Goal: Task Accomplishment & Management: Use online tool/utility

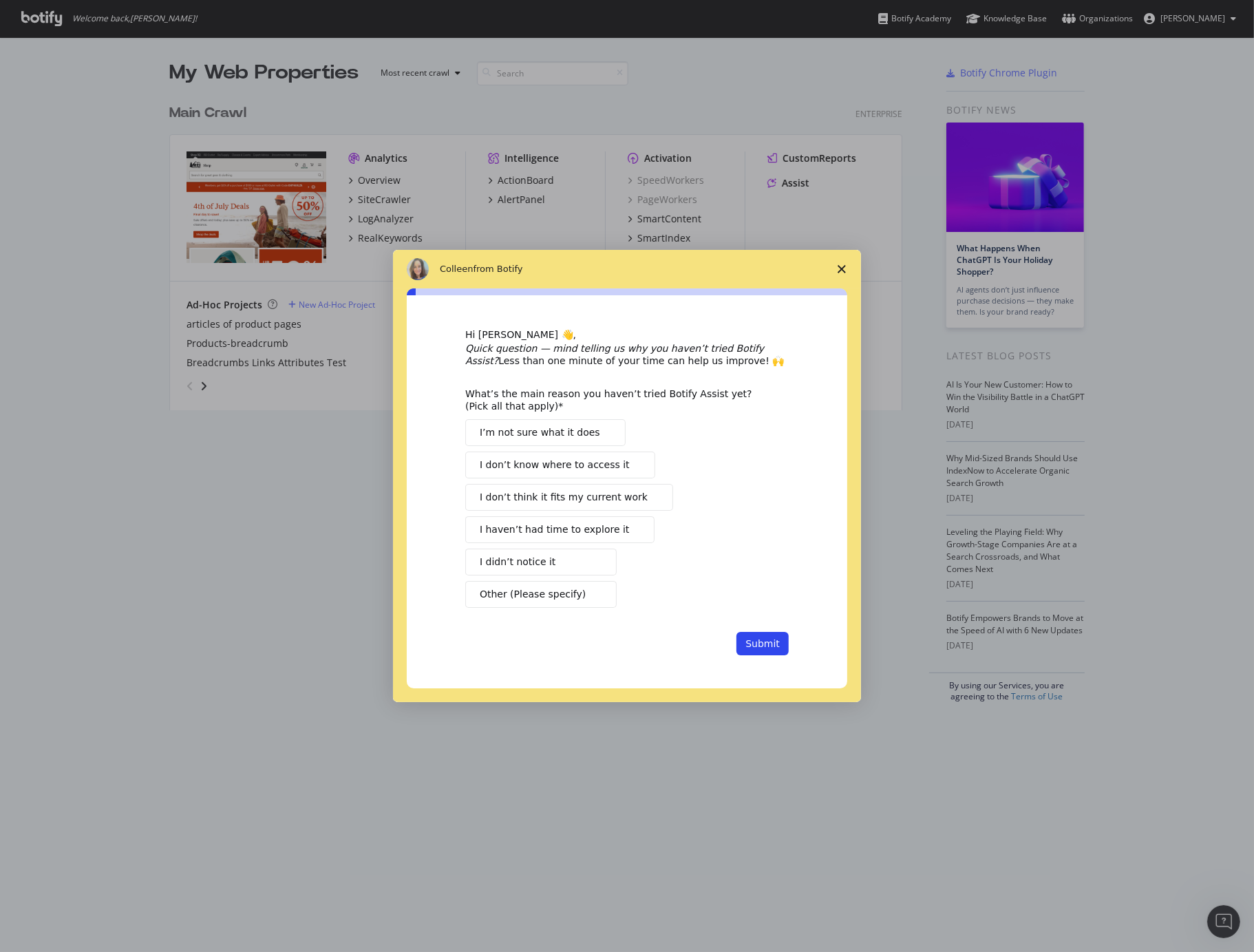
click at [839, 274] on span "Close survey" at bounding box center [842, 269] width 38 height 38
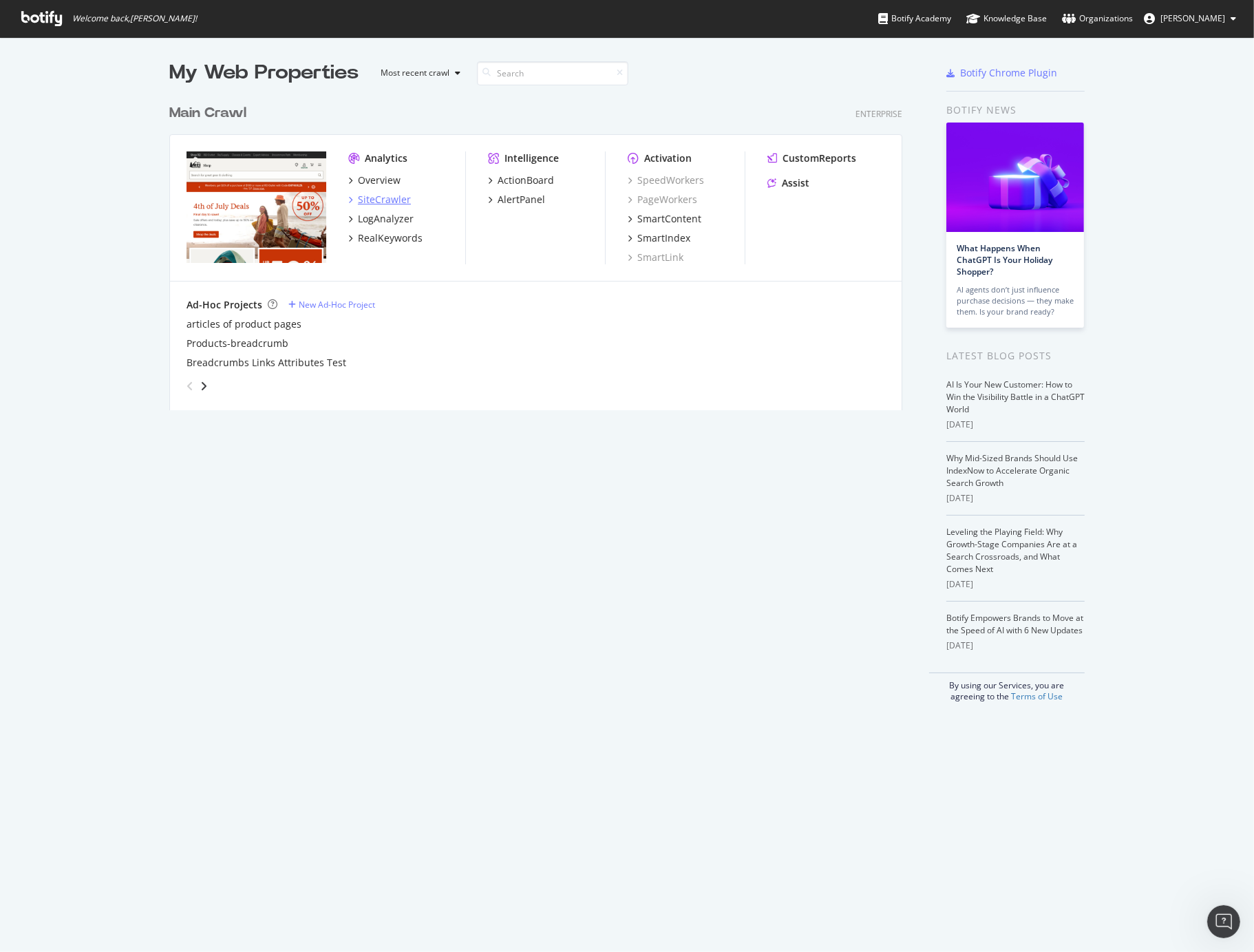
click at [387, 201] on div "SiteCrawler" at bounding box center [384, 199] width 53 height 14
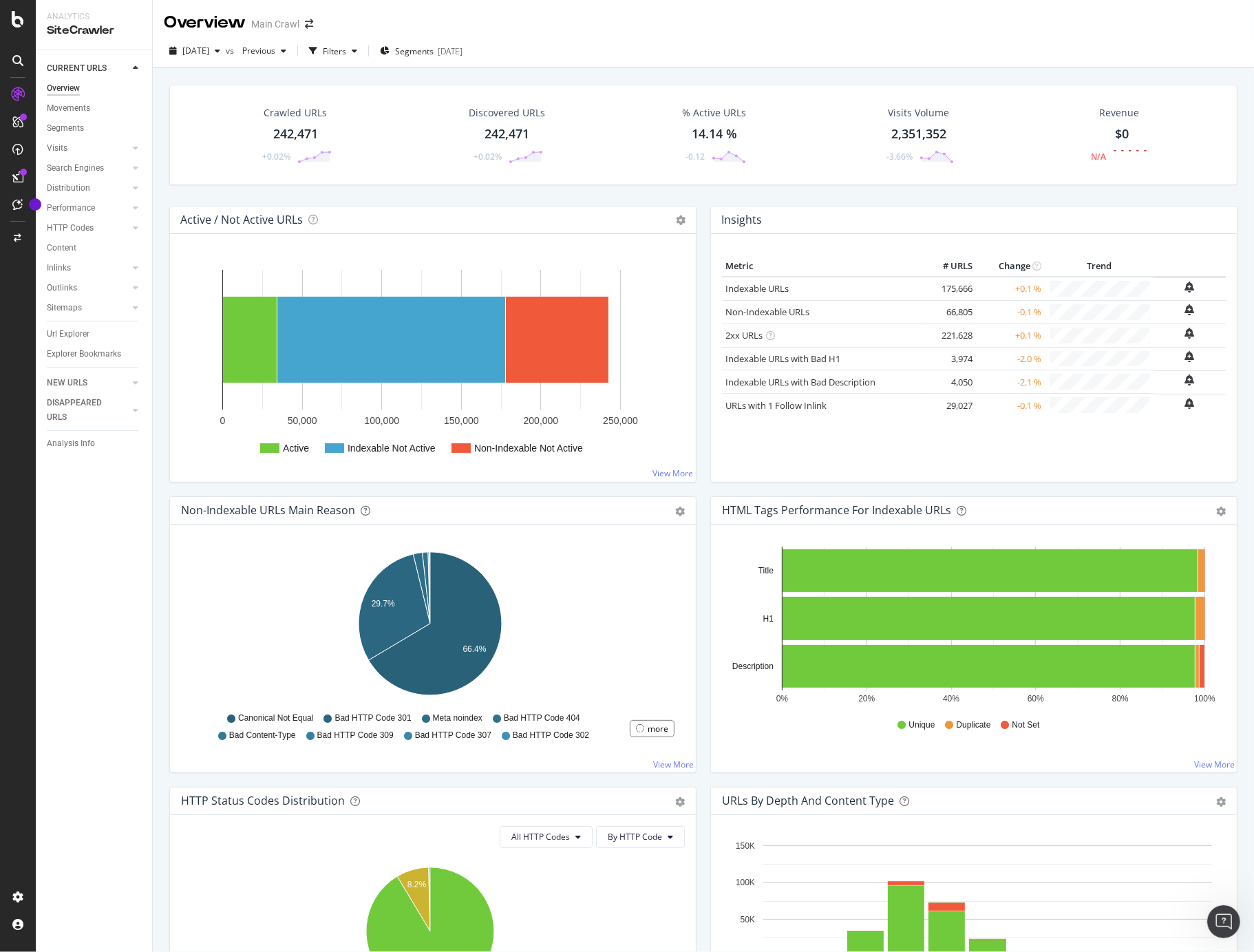
click at [270, 124] on div "Crawled URLs 242,471 +0.02%" at bounding box center [295, 135] width 100 height 72
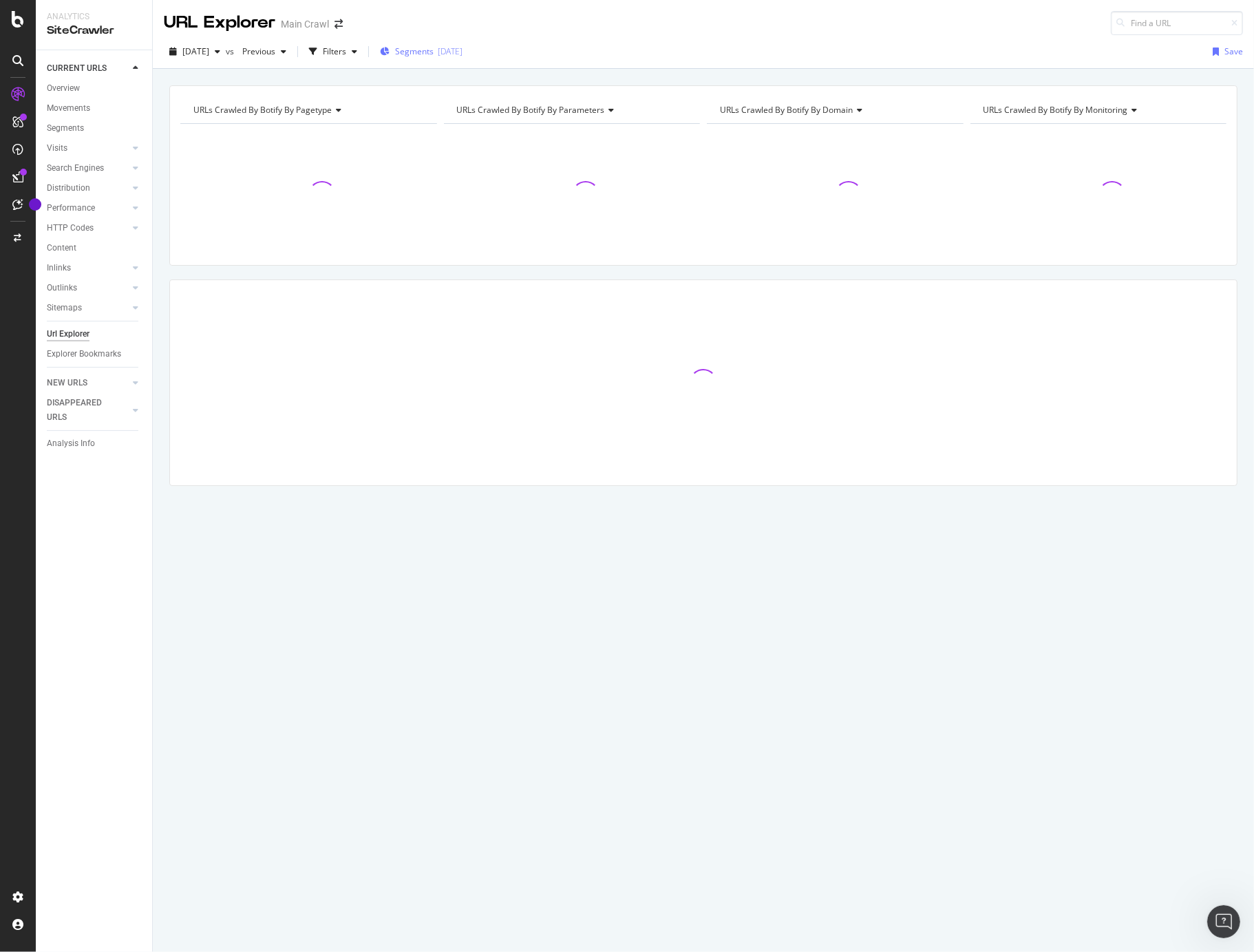
click at [429, 50] on span "Segments" at bounding box center [415, 51] width 38 height 12
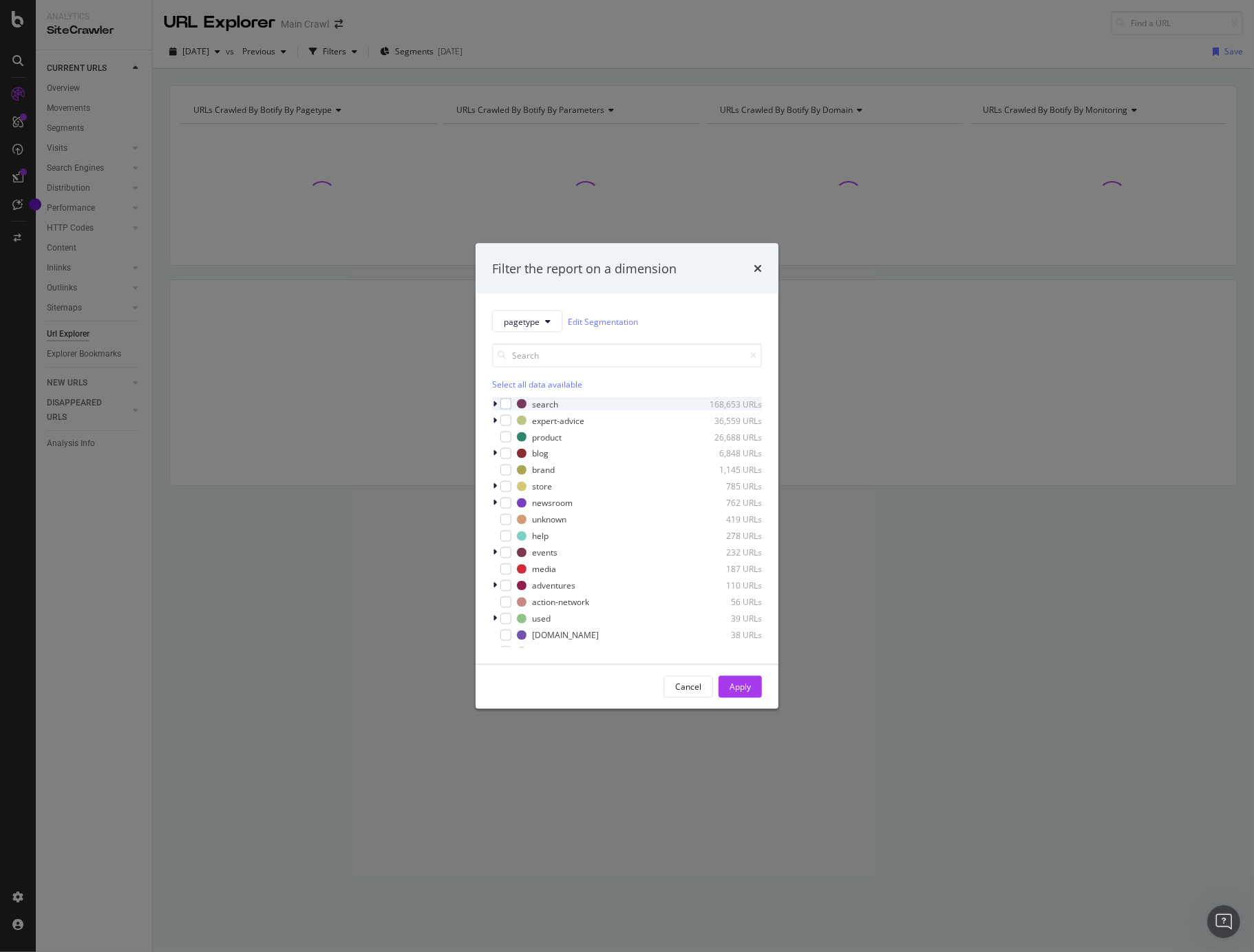
click at [495, 406] on icon "modal" at bounding box center [495, 403] width 4 height 8
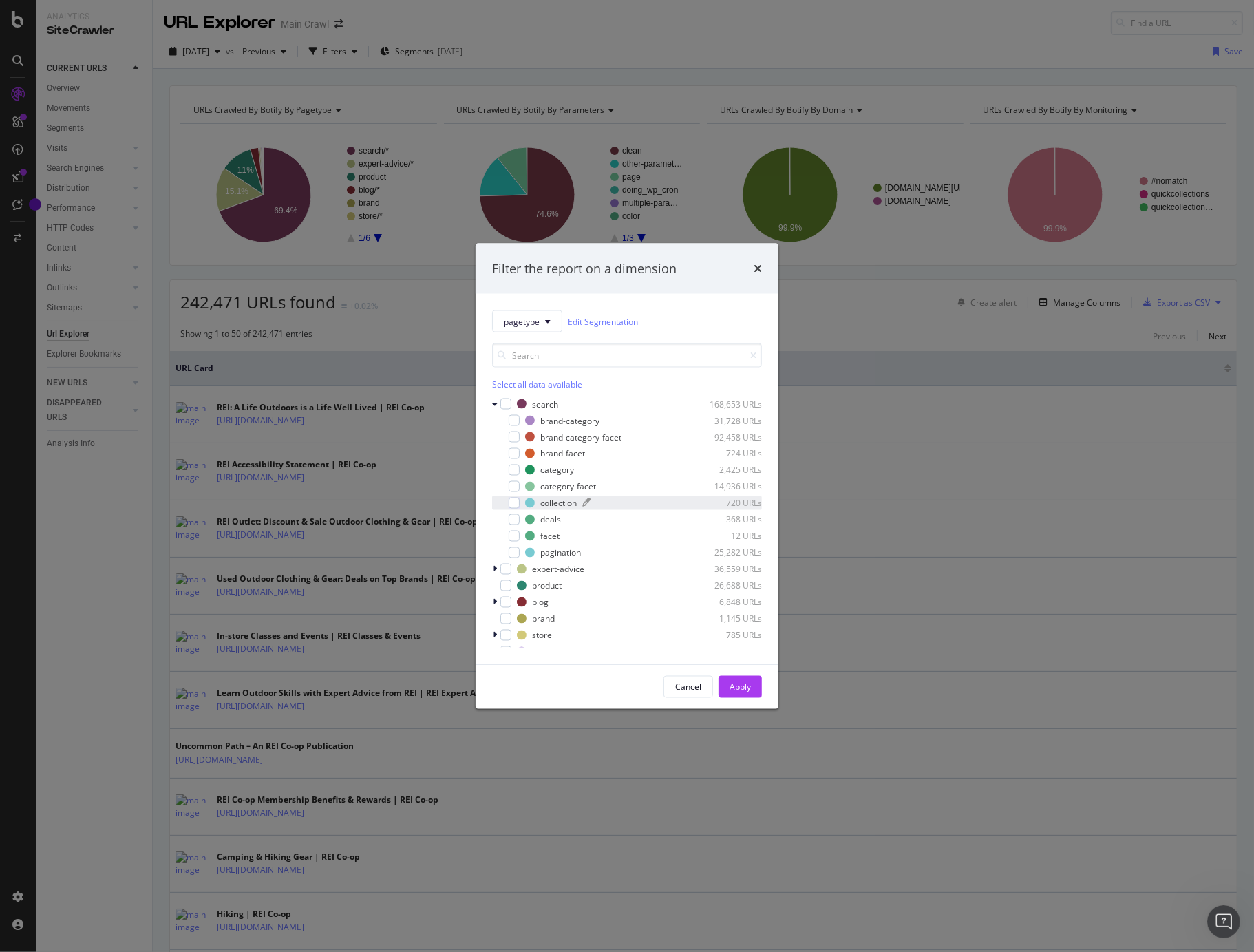
click at [525, 499] on div "modal" at bounding box center [529, 503] width 10 height 10
click at [745, 689] on div "Apply" at bounding box center [740, 686] width 21 height 12
